Goal: Task Accomplishment & Management: Manage account settings

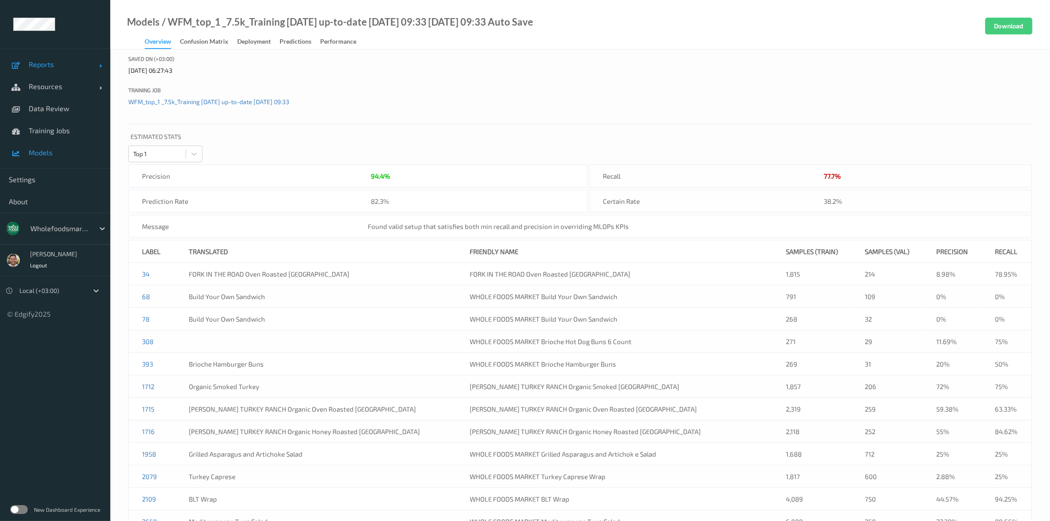
scroll to position [220, 0]
click at [52, 60] on span "Reports" at bounding box center [64, 64] width 71 height 9
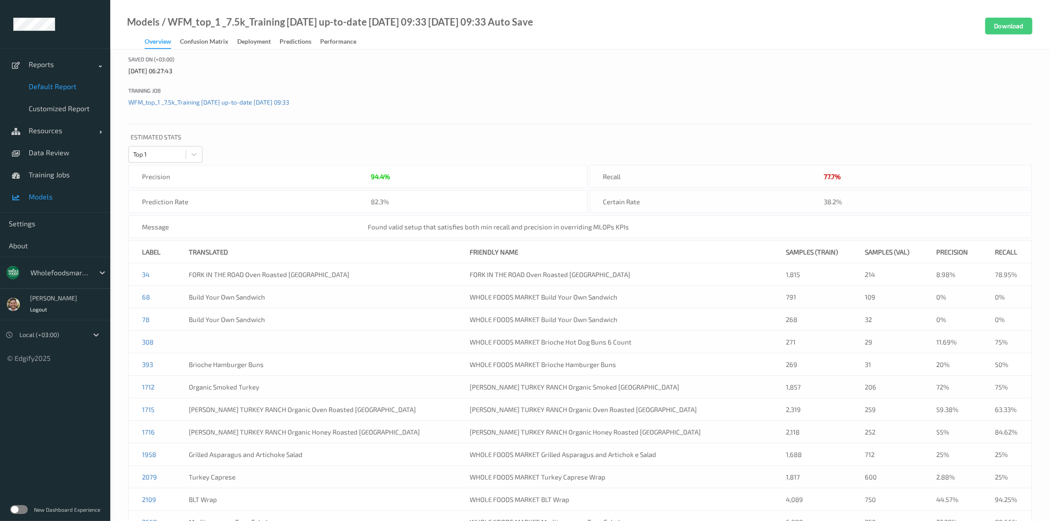
click at [56, 83] on span "Default Report" at bounding box center [65, 86] width 73 height 9
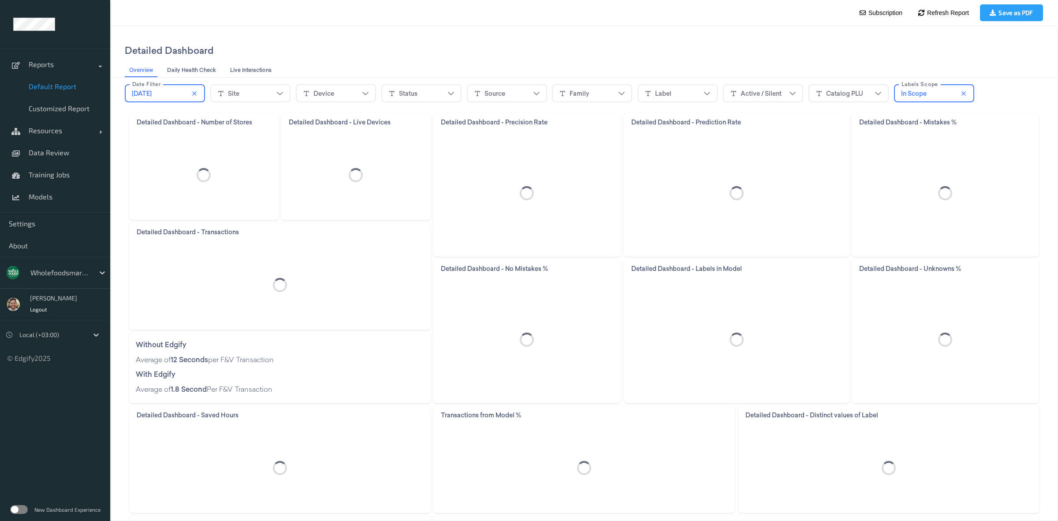
click at [165, 90] on div "[DATE]" at bounding box center [165, 93] width 66 height 13
click at [148, 140] on input "*" at bounding box center [146, 138] width 28 height 18
type input "*"
type input "****"
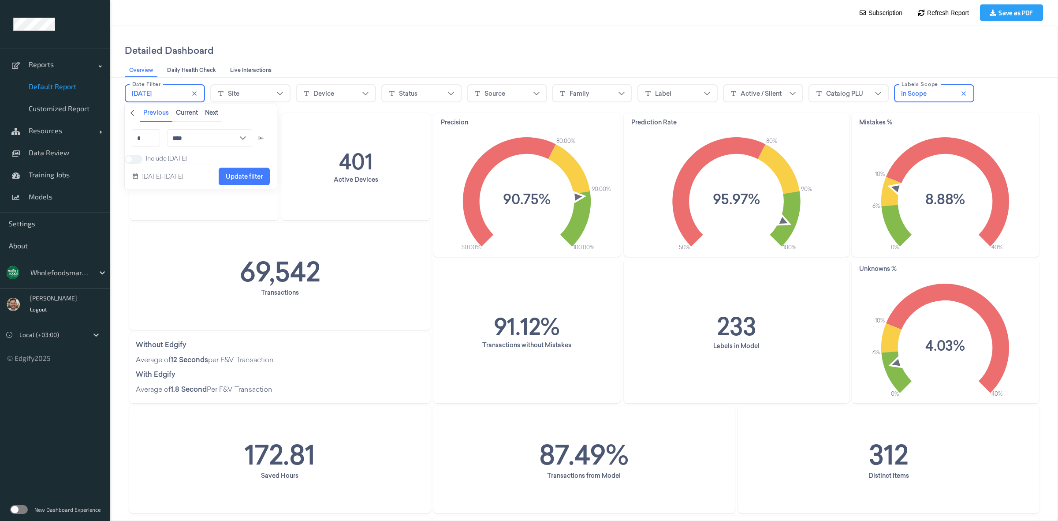
type input "*"
click at [182, 138] on input "****" at bounding box center [209, 138] width 85 height 18
click at [186, 182] on div "hours" at bounding box center [185, 181] width 16 height 9
type input "*****"
click at [256, 180] on span "Update filter" at bounding box center [246, 176] width 37 height 7
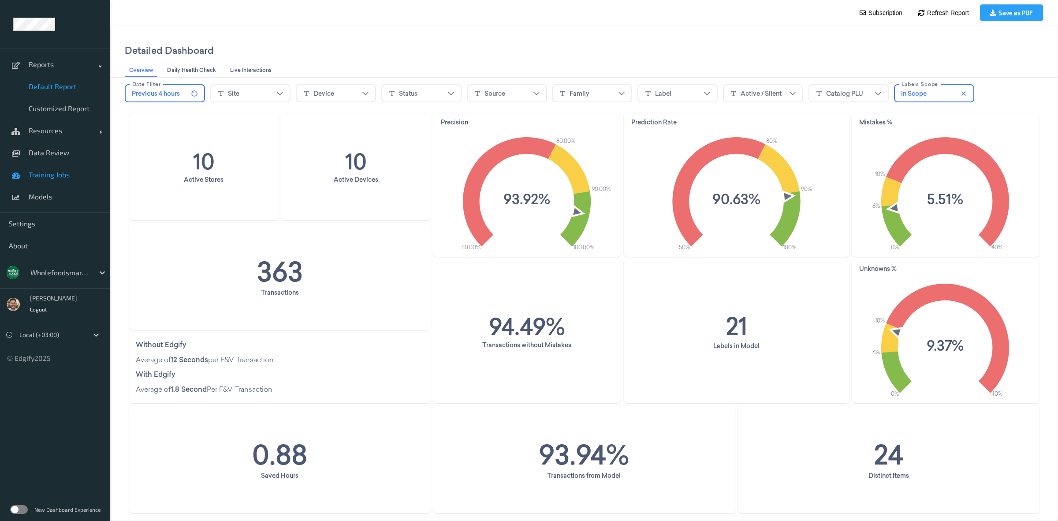
click at [40, 179] on link "Training Jobs" at bounding box center [55, 175] width 110 height 22
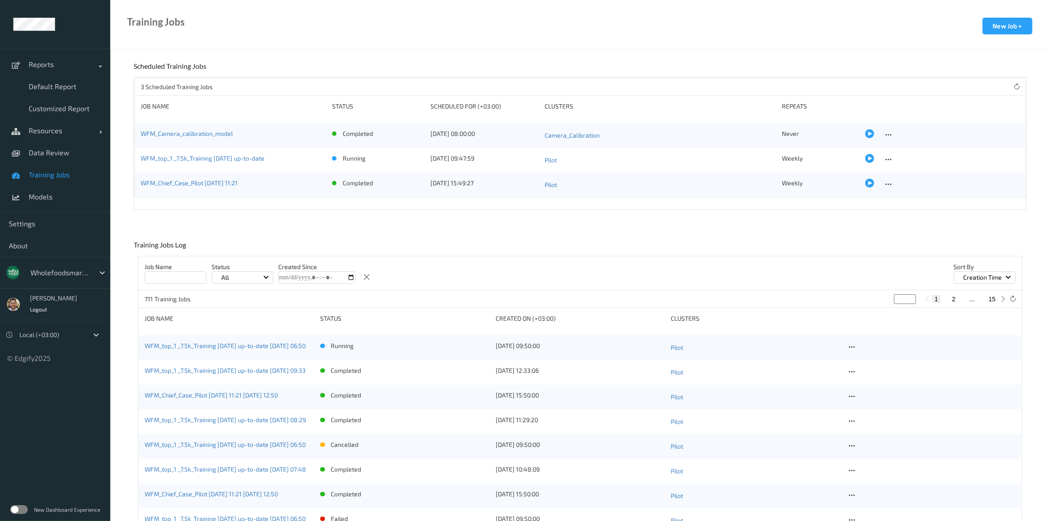
click at [210, 351] on div "WFM_top_1 _7.5k_Training [DATE] up-to-date [DATE] 06:50" at bounding box center [229, 347] width 169 height 12
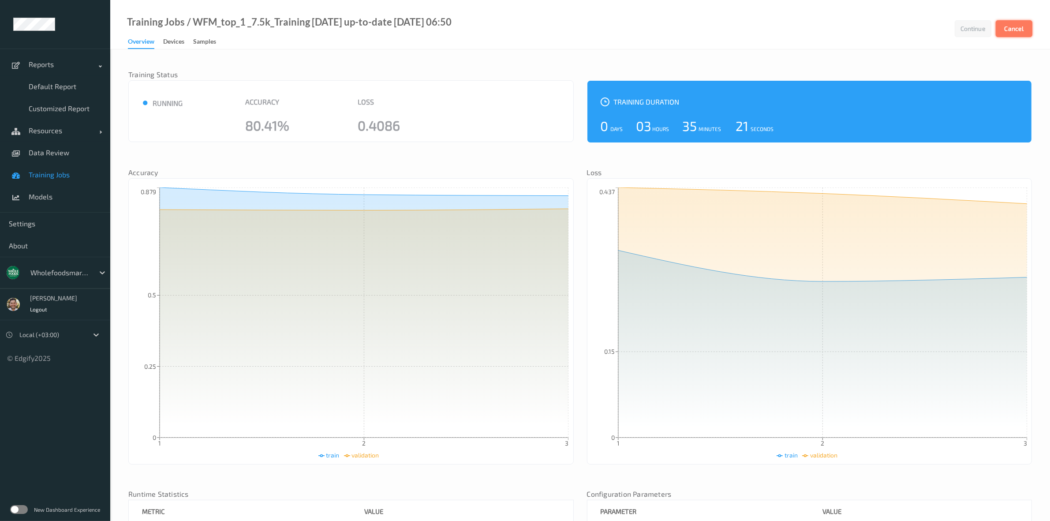
click at [1014, 34] on button "Cancel" at bounding box center [1014, 28] width 37 height 17
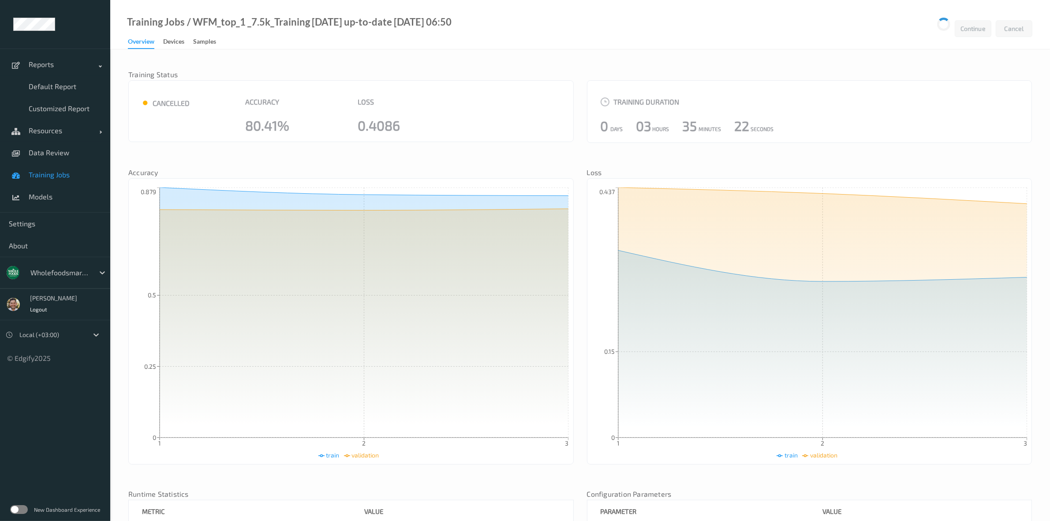
click at [54, 175] on span "Training Jobs" at bounding box center [65, 174] width 73 height 9
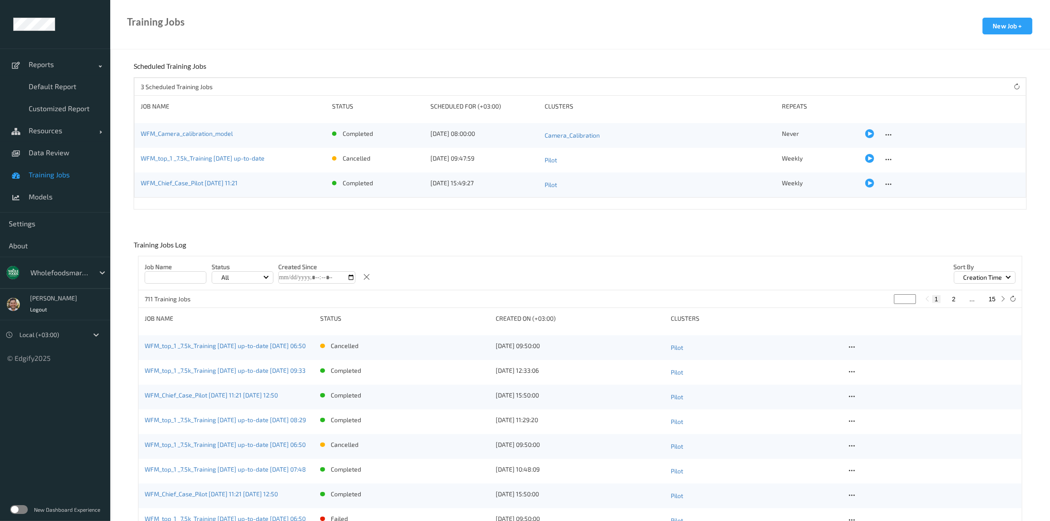
click at [225, 164] on div "WFM_top_1 _7.5k_Training [DATE] up-to-date" at bounding box center [233, 160] width 185 height 12
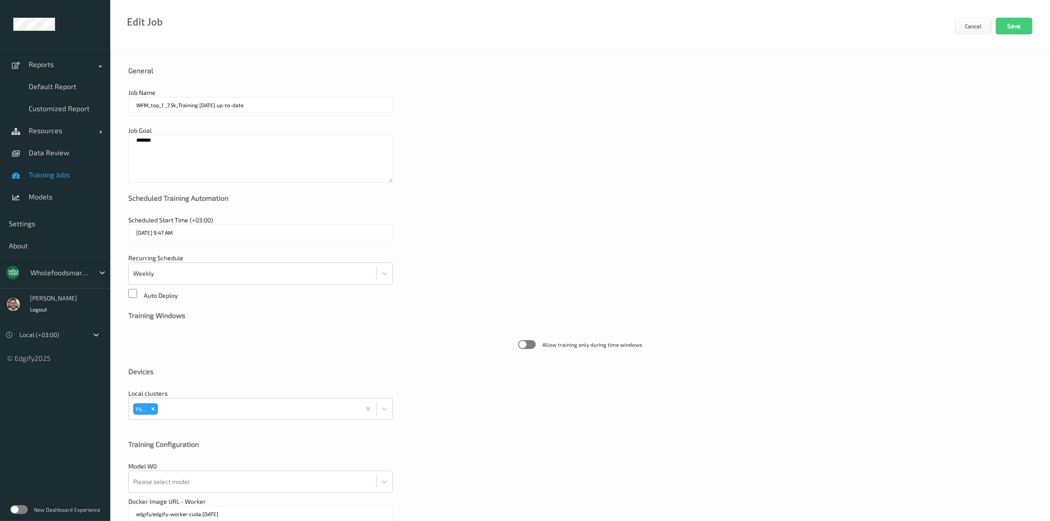
scroll to position [87, 0]
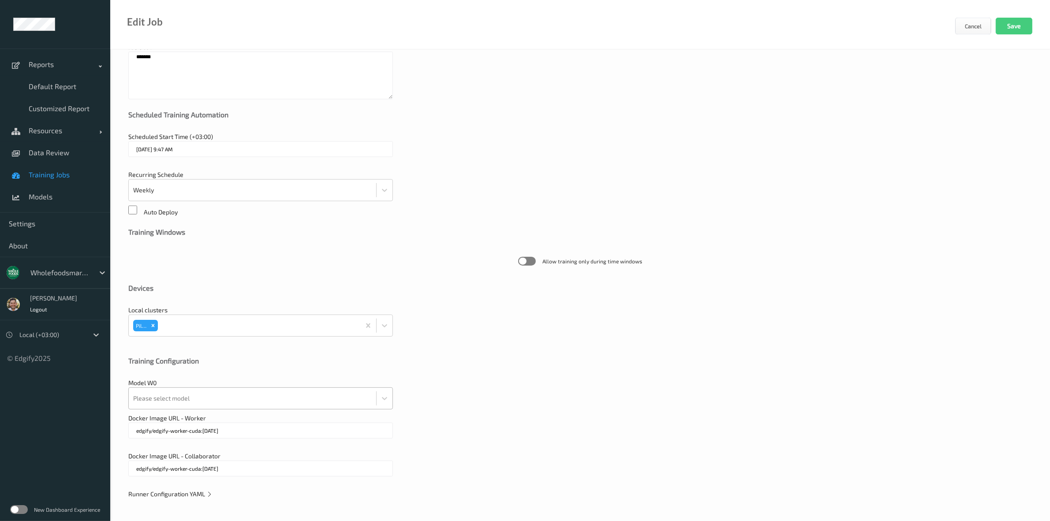
click at [204, 404] on div "Please select model" at bounding box center [260, 398] width 265 height 22
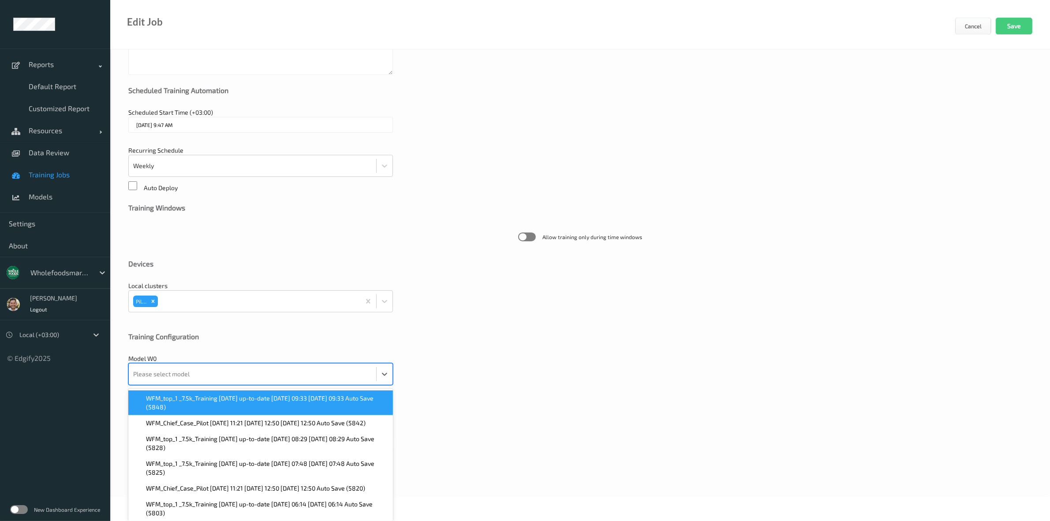
click at [204, 403] on span "WFM_top_1 _7.5k_Training [DATE] up-to-date [DATE] 09:33 [DATE] 09:33 Auto Save …" at bounding box center [267, 403] width 242 height 18
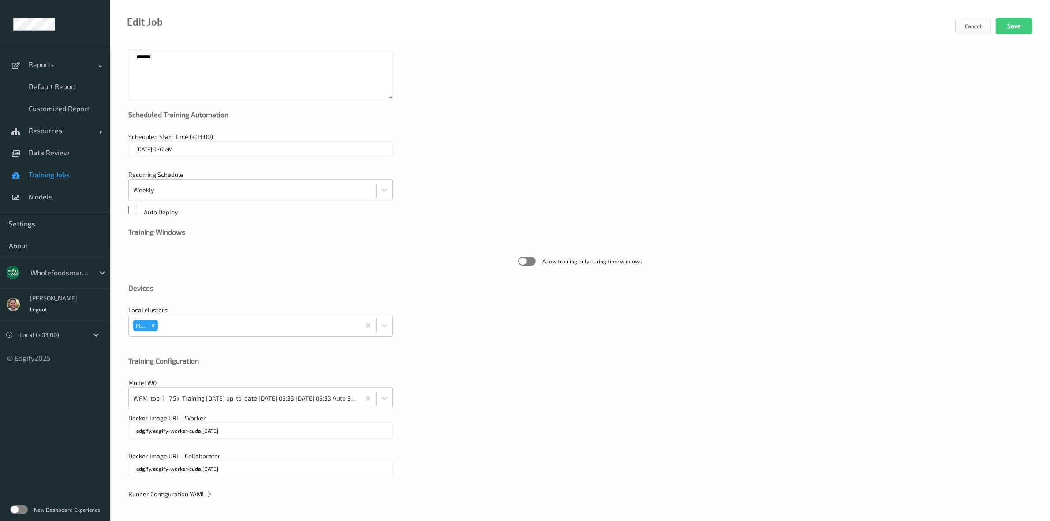
click at [181, 491] on span "Runner Configuration YAML" at bounding box center [170, 493] width 84 height 7
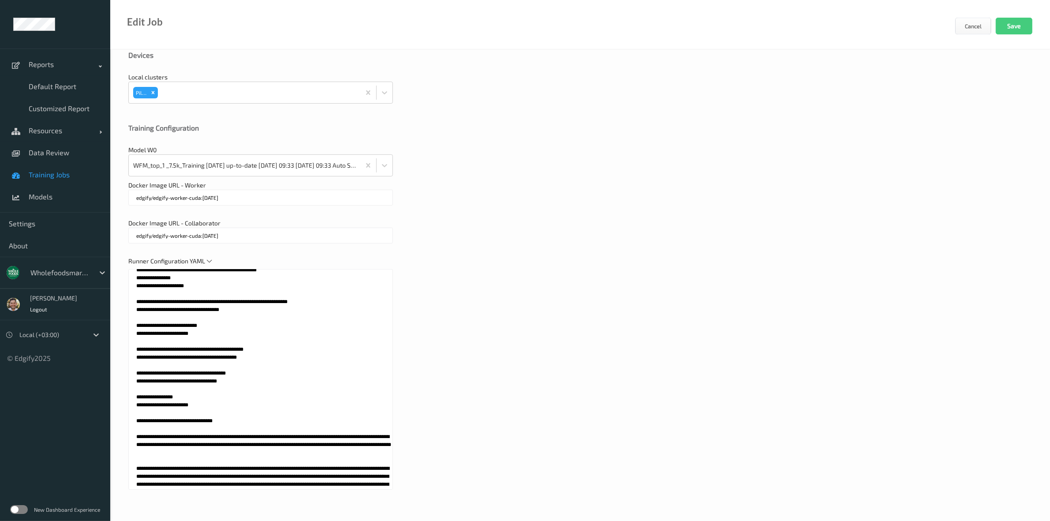
scroll to position [55, 0]
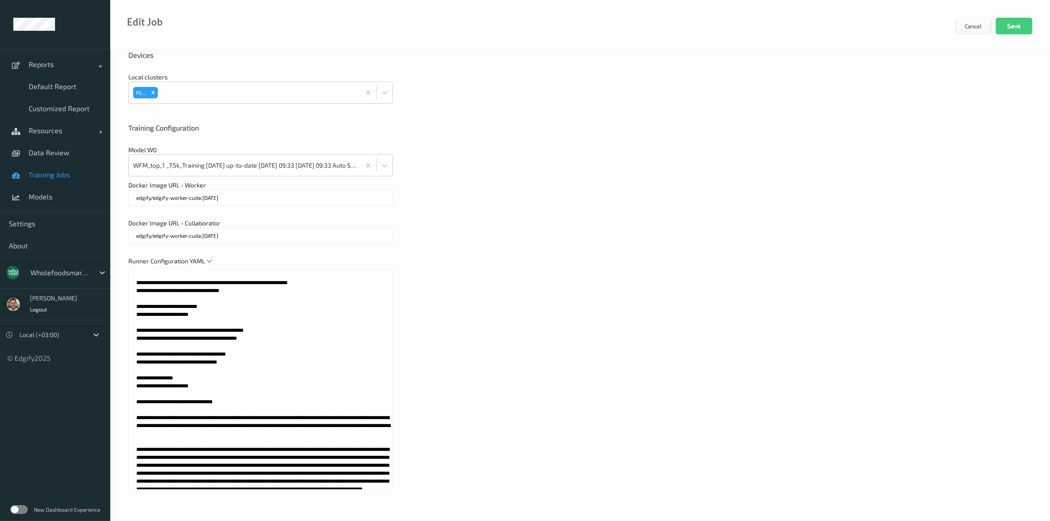
click at [257, 340] on textarea at bounding box center [260, 379] width 265 height 220
type textarea "**********"
click at [710, 217] on div "General Job Name WFM_top_1 _7.5k_Training [DATE] up-to-date Job Goal ***** Sche…" at bounding box center [580, 125] width 940 height 791
click at [1024, 21] on button "Save" at bounding box center [1014, 26] width 37 height 17
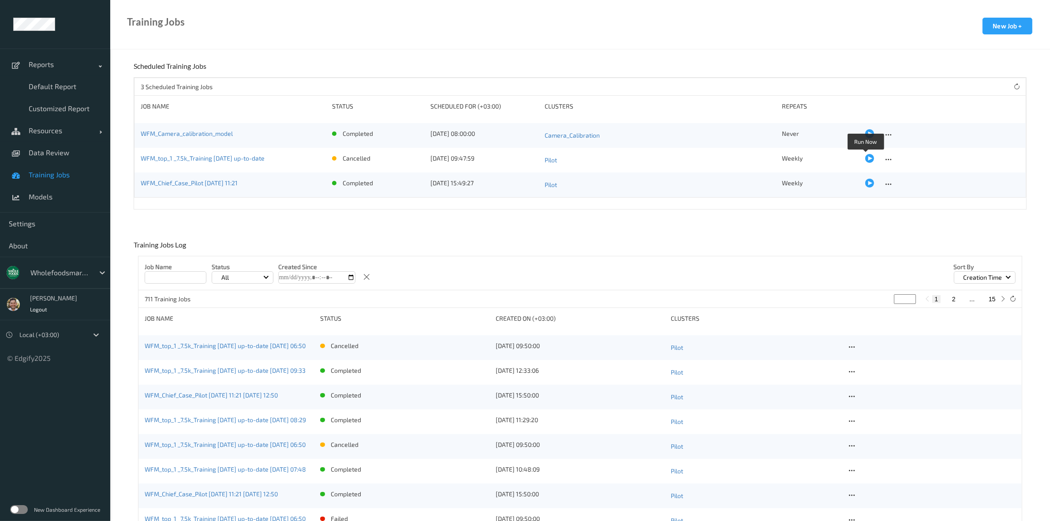
click at [865, 157] on div at bounding box center [869, 158] width 9 height 9
